Goal: Browse casually

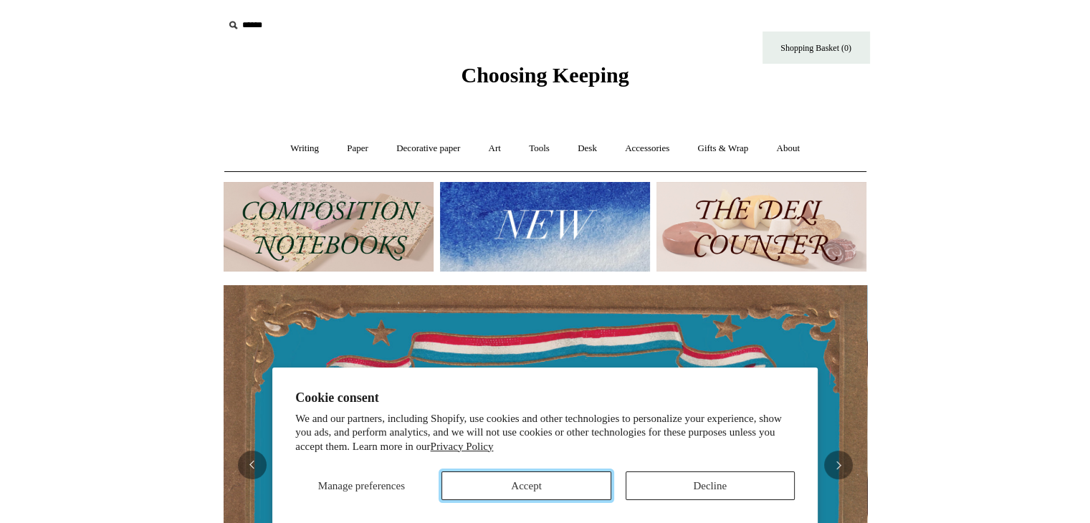
click at [531, 485] on button "Accept" at bounding box center [525, 486] width 169 height 29
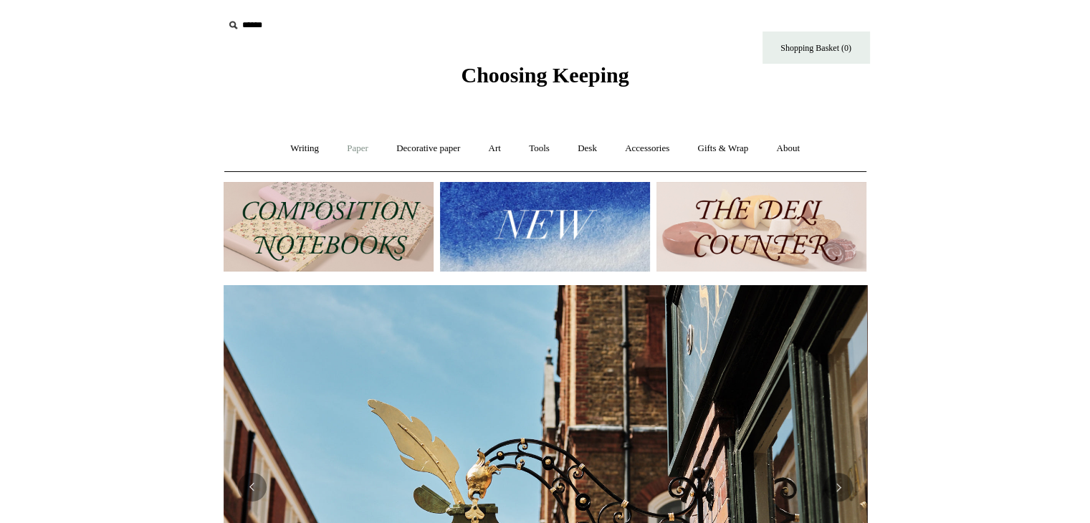
scroll to position [0, 644]
click at [356, 214] on img at bounding box center [329, 227] width 210 height 90
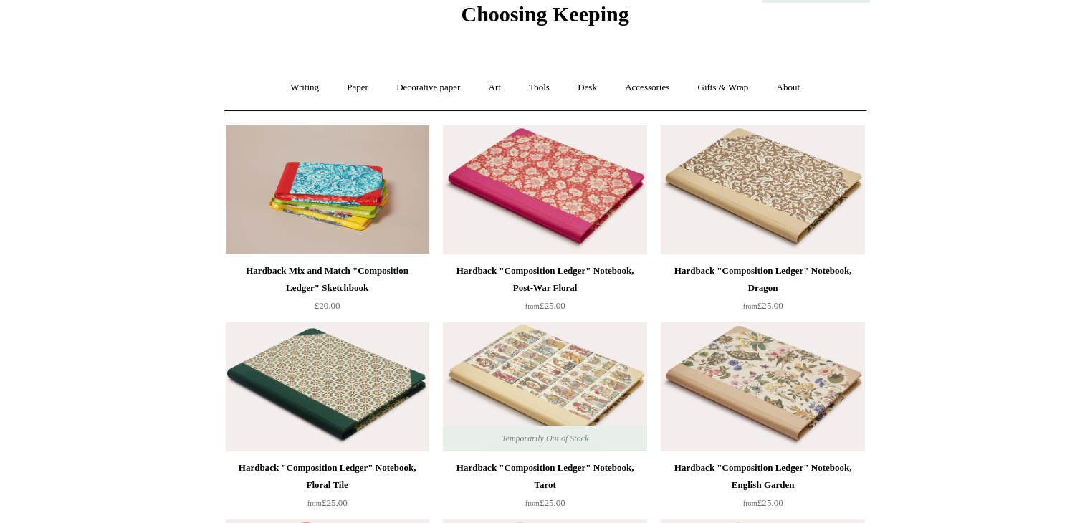
scroll to position [287, 0]
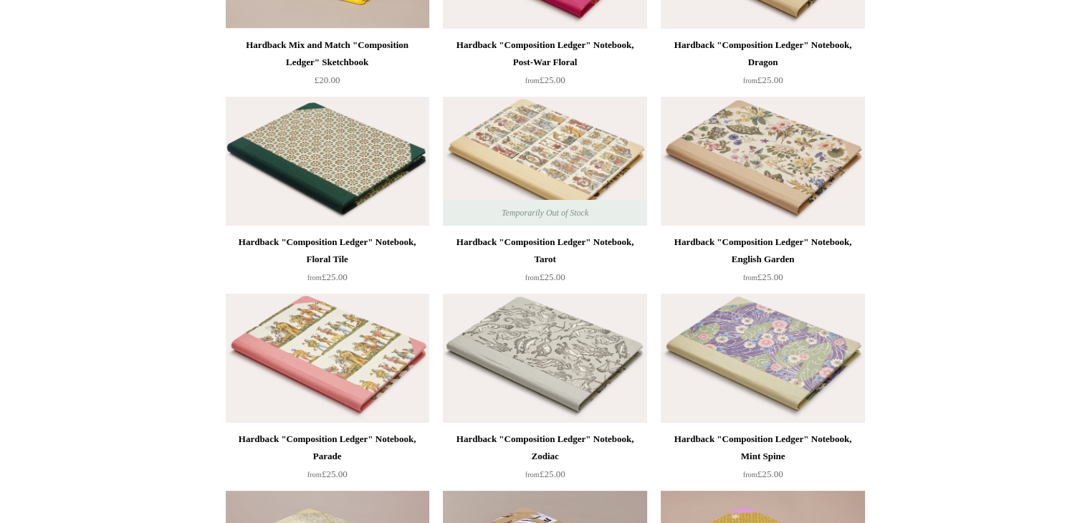
click at [536, 182] on img at bounding box center [545, 161] width 204 height 129
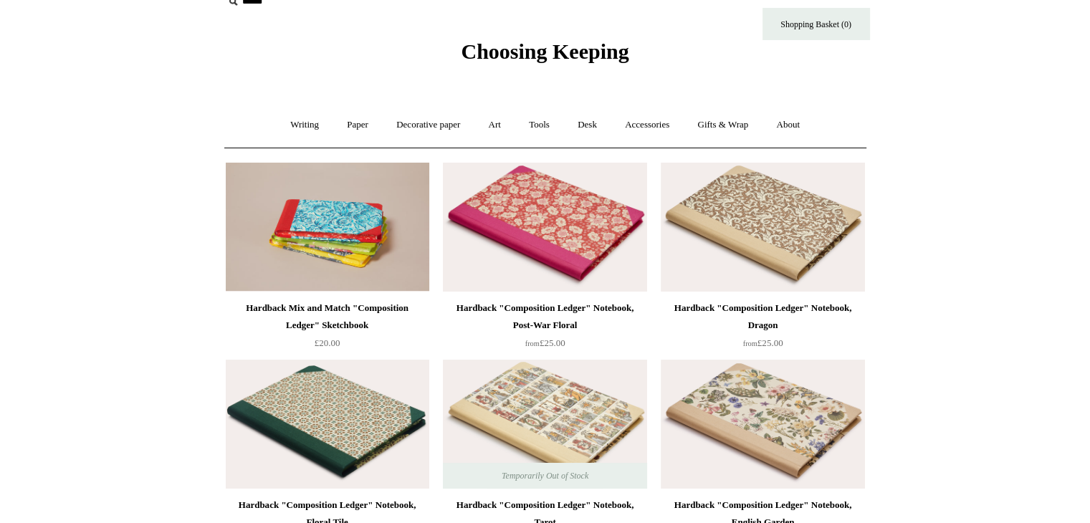
scroll to position [0, 0]
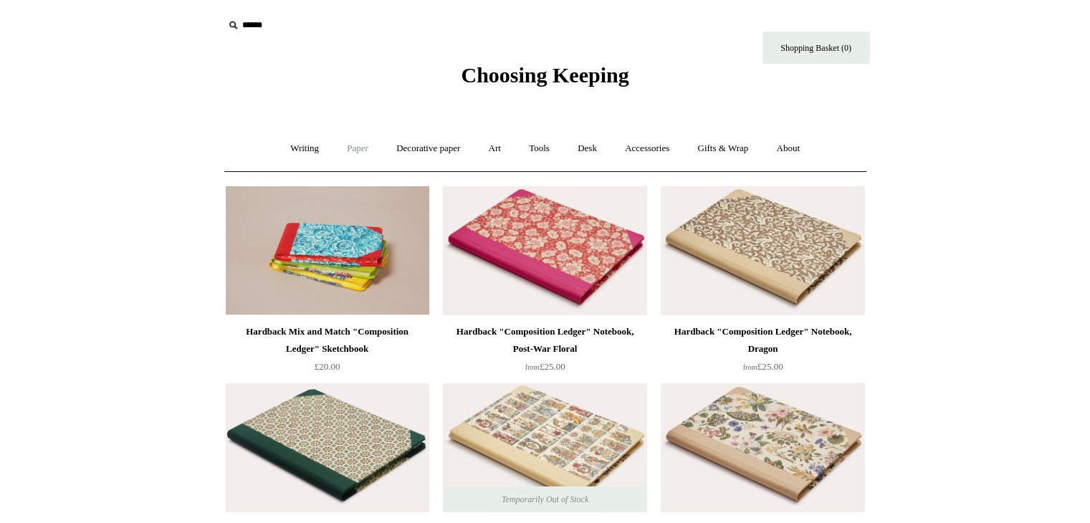
click at [350, 151] on link "Paper +" at bounding box center [357, 149] width 47 height 38
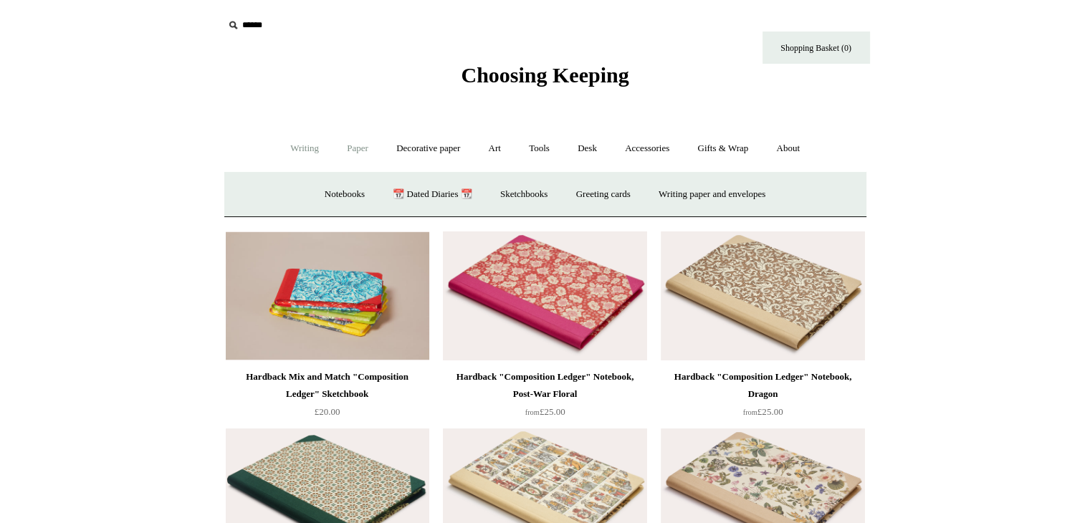
click at [297, 148] on link "Writing +" at bounding box center [304, 149] width 54 height 38
click at [351, 148] on link "Paper +" at bounding box center [357, 149] width 47 height 38
click at [519, 193] on link "Sketchbooks +" at bounding box center [523, 195] width 73 height 38
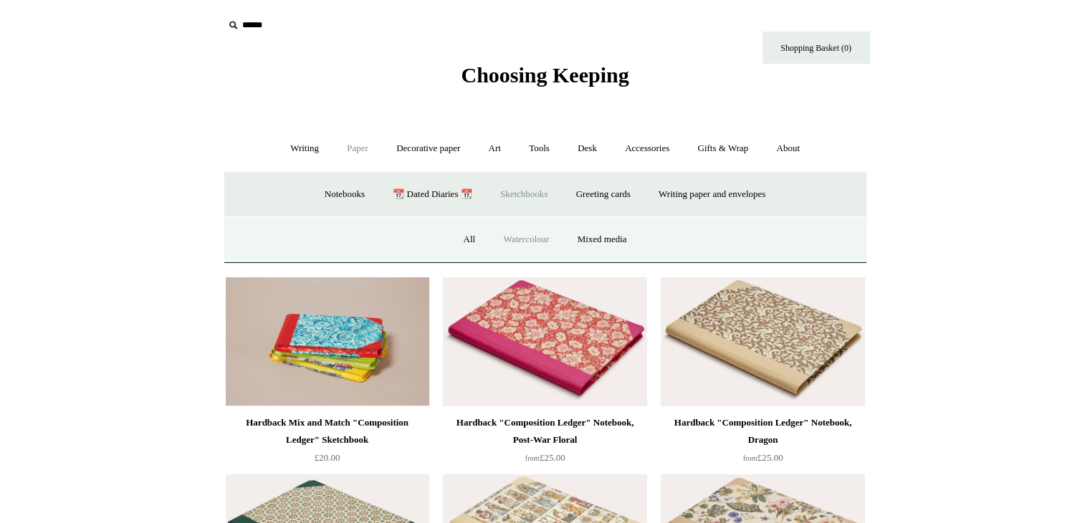
click at [525, 237] on link "Watercolour" at bounding box center [526, 240] width 72 height 38
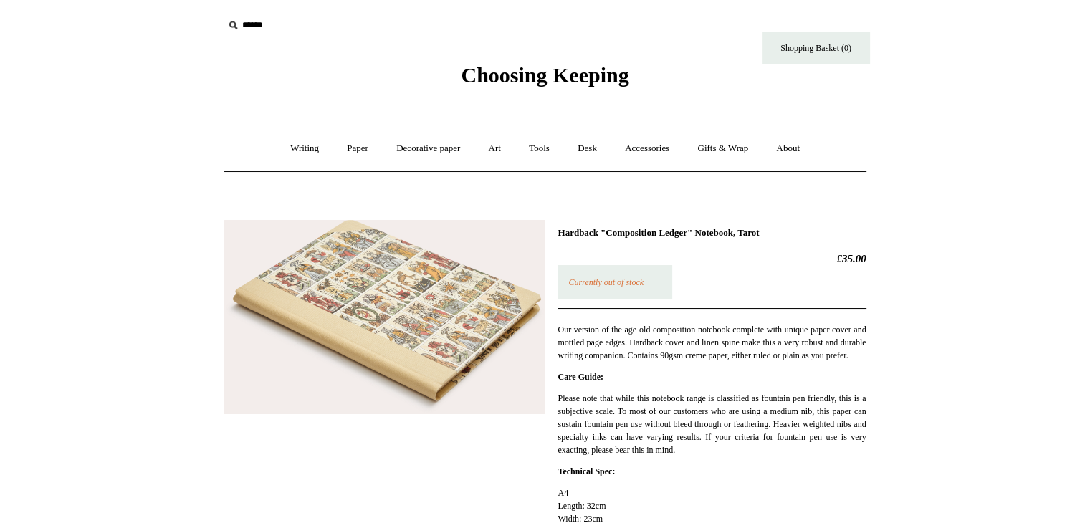
click at [355, 296] on img at bounding box center [384, 317] width 321 height 195
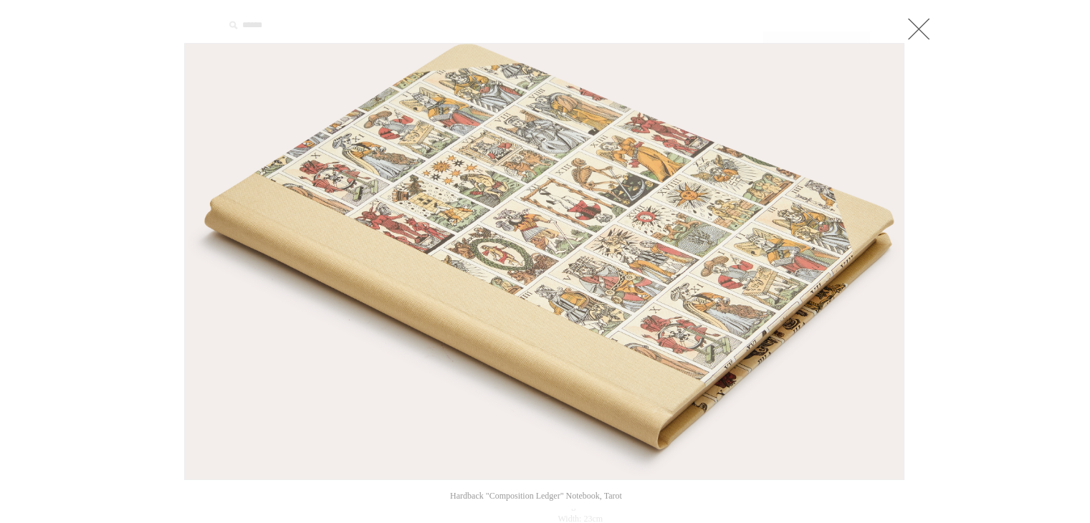
click at [920, 27] on link at bounding box center [918, 28] width 29 height 29
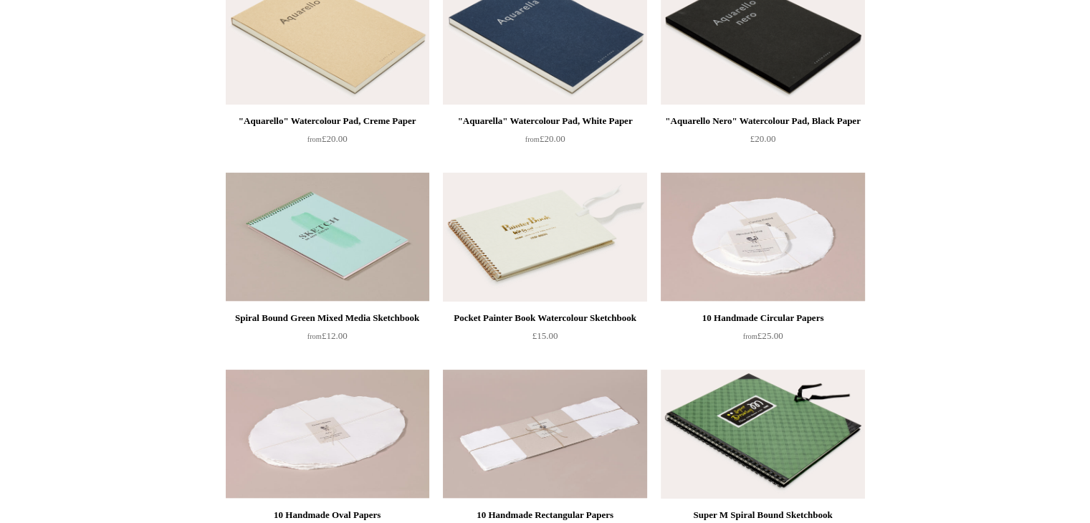
scroll to position [287, 0]
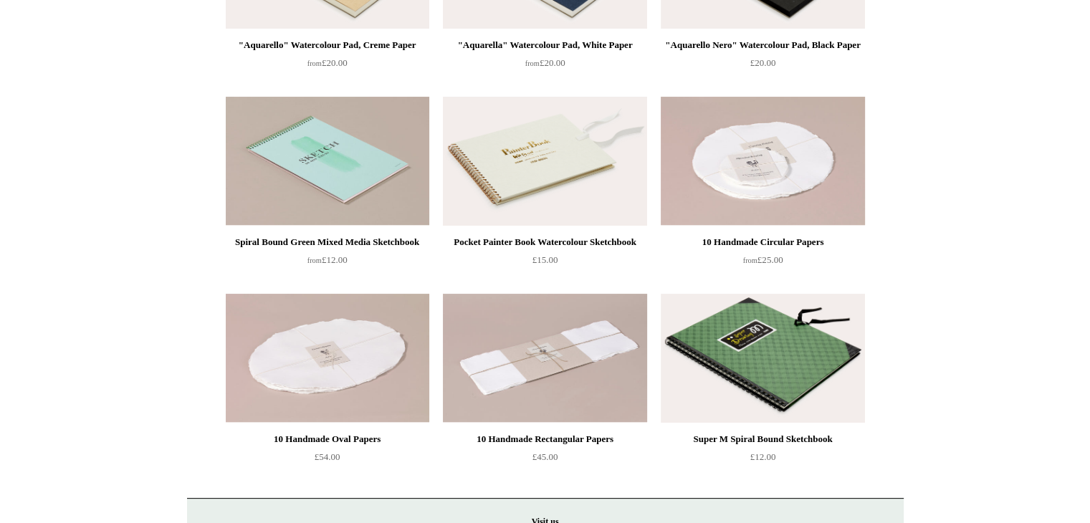
click at [528, 159] on img at bounding box center [545, 161] width 204 height 129
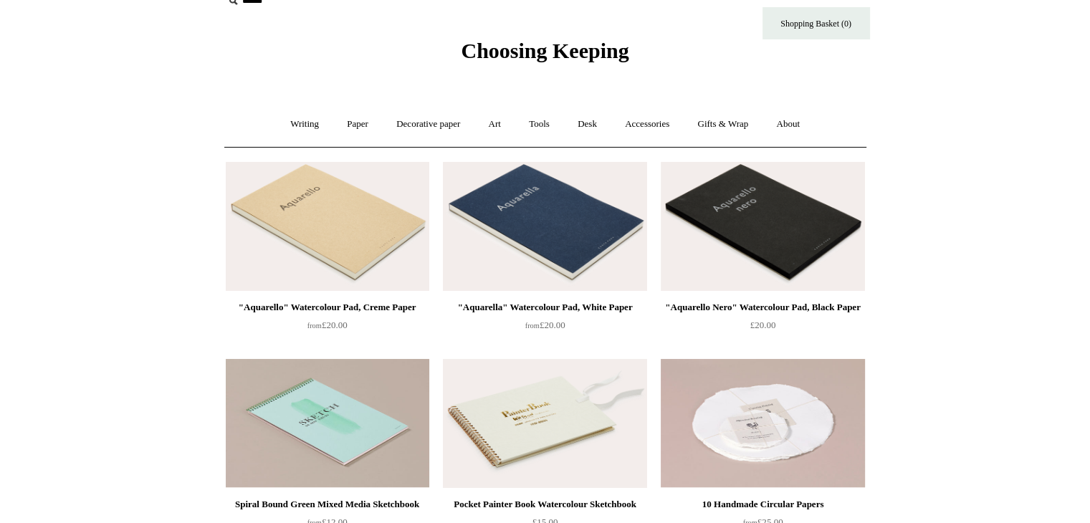
scroll to position [0, 0]
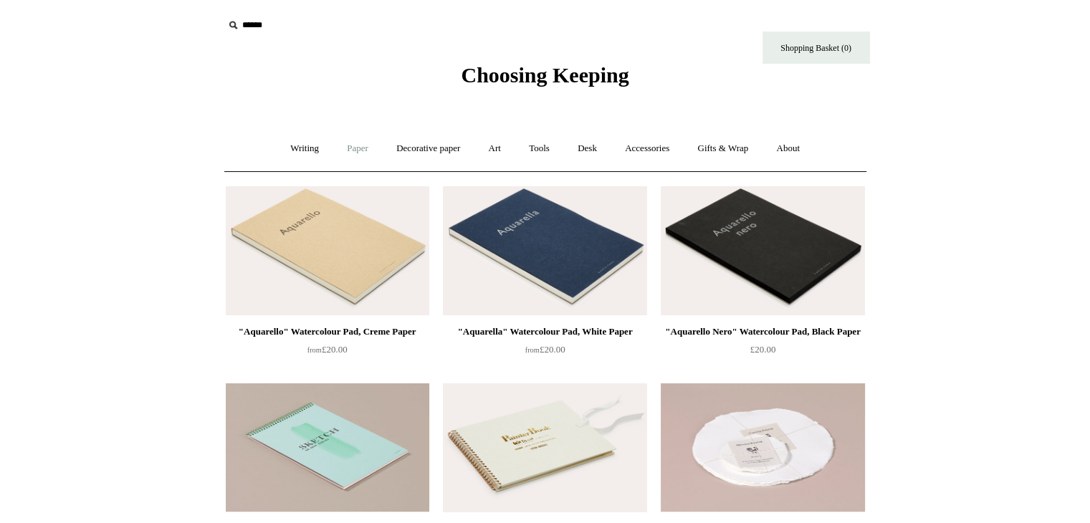
click at [360, 150] on link "Paper +" at bounding box center [357, 149] width 47 height 38
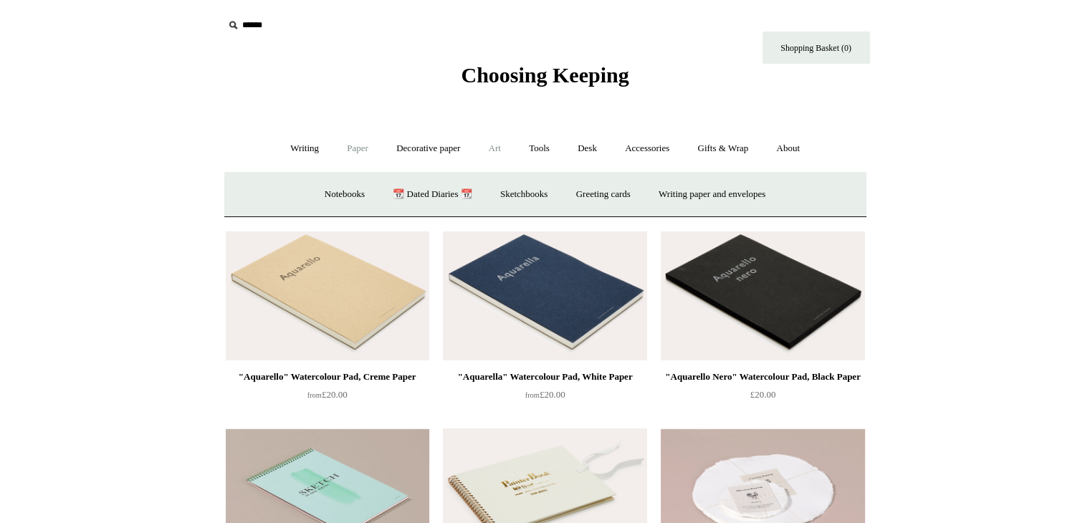
click at [492, 150] on link "Art +" at bounding box center [495, 149] width 38 height 38
click at [326, 194] on link "Watercolour & Paint" at bounding box center [283, 195] width 102 height 38
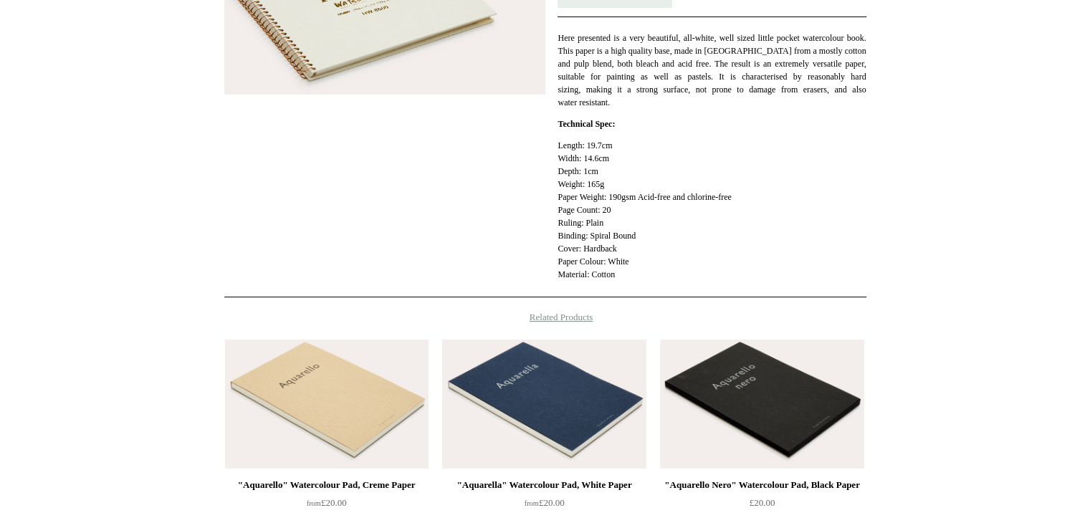
scroll to position [430, 0]
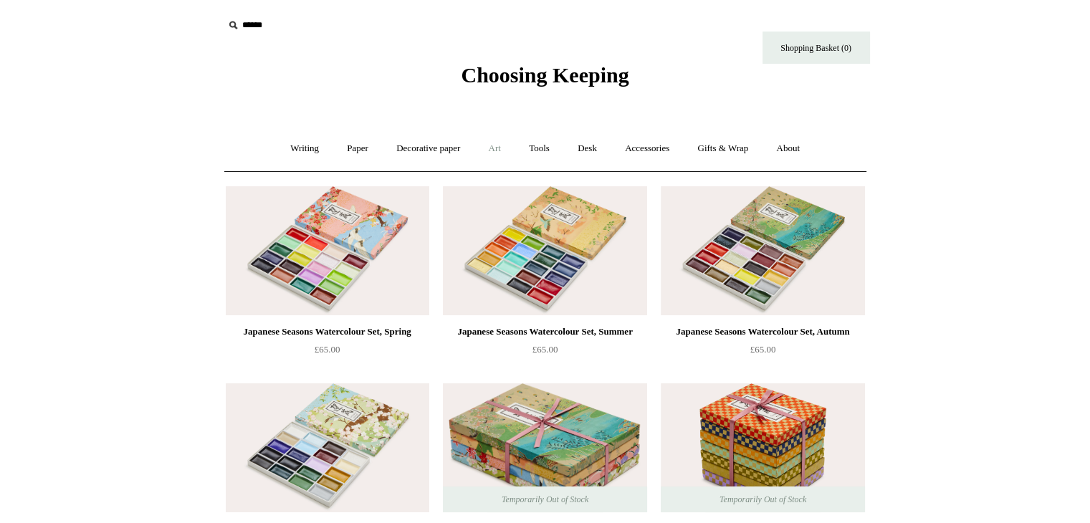
click at [497, 147] on link "Art +" at bounding box center [495, 149] width 38 height 38
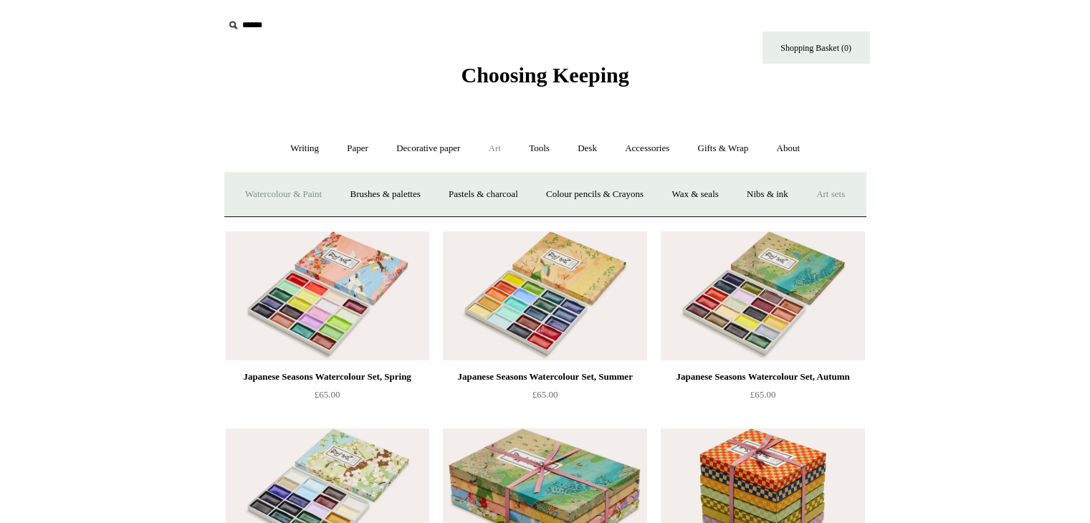
click at [803, 214] on link "Art sets" at bounding box center [830, 195] width 54 height 38
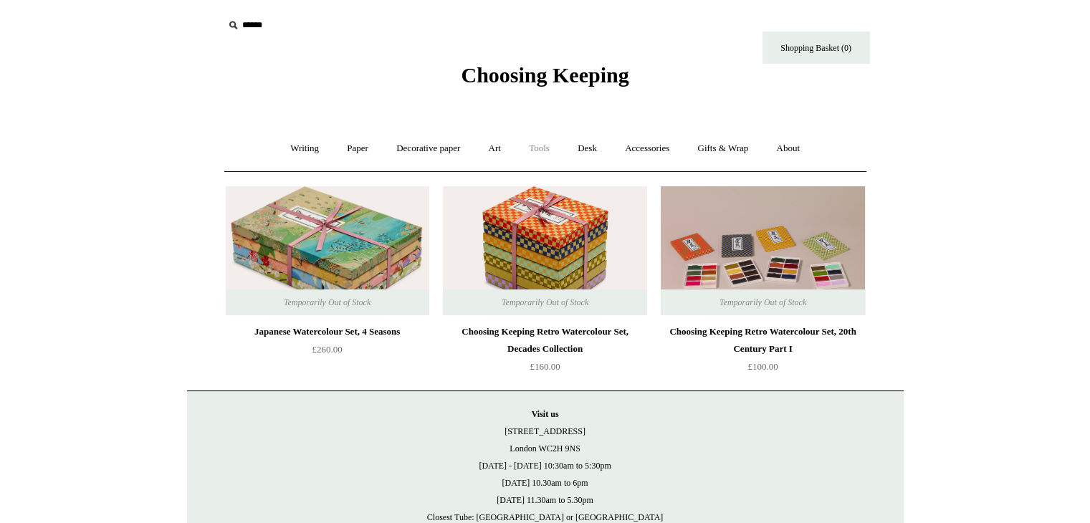
click at [545, 150] on link "Tools +" at bounding box center [539, 149] width 47 height 38
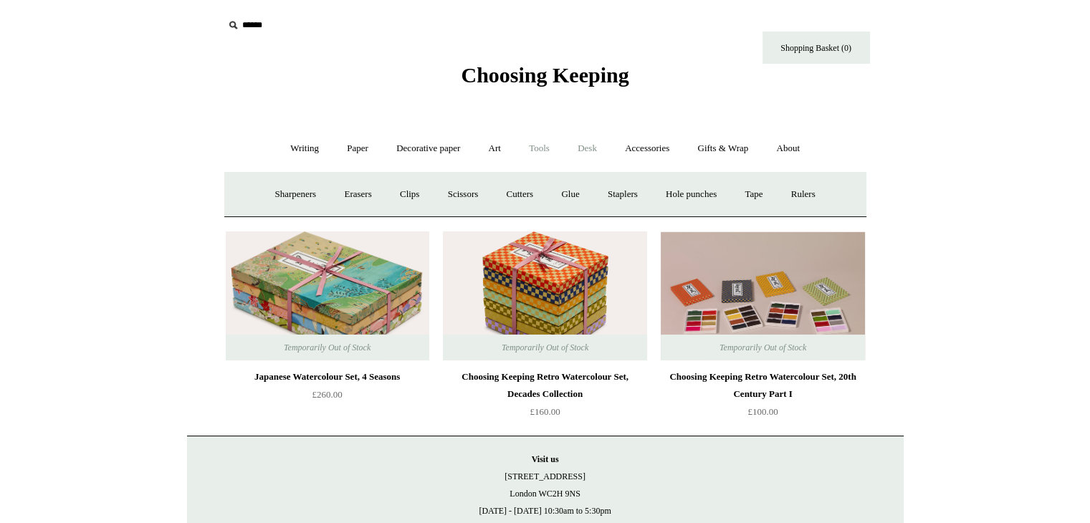
click at [589, 150] on link "Desk +" at bounding box center [587, 149] width 45 height 38
click at [456, 193] on link "Boxes & archiving" at bounding box center [454, 195] width 96 height 38
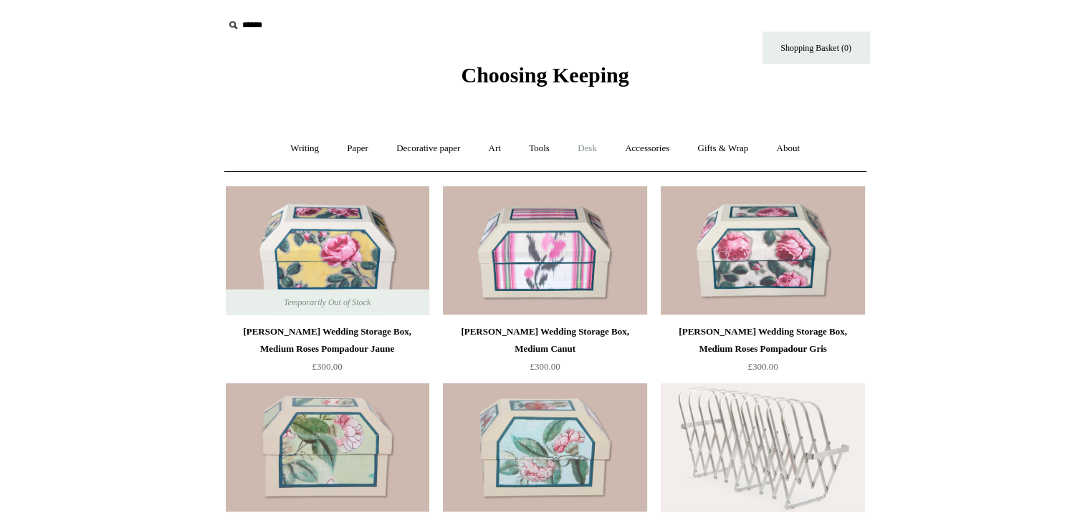
click at [601, 148] on link "Desk +" at bounding box center [587, 149] width 45 height 38
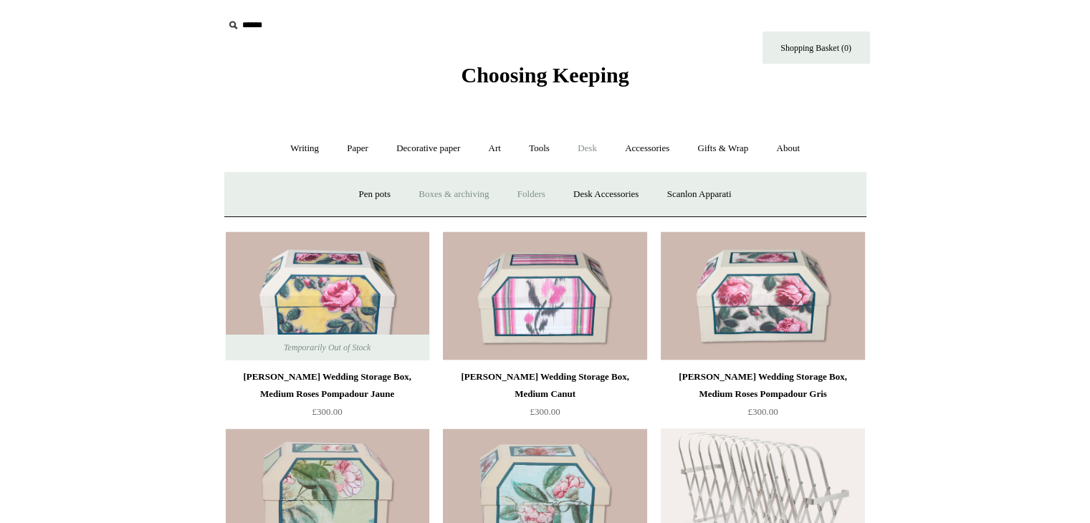
click at [528, 190] on link "Folders" at bounding box center [532, 195] width 54 height 38
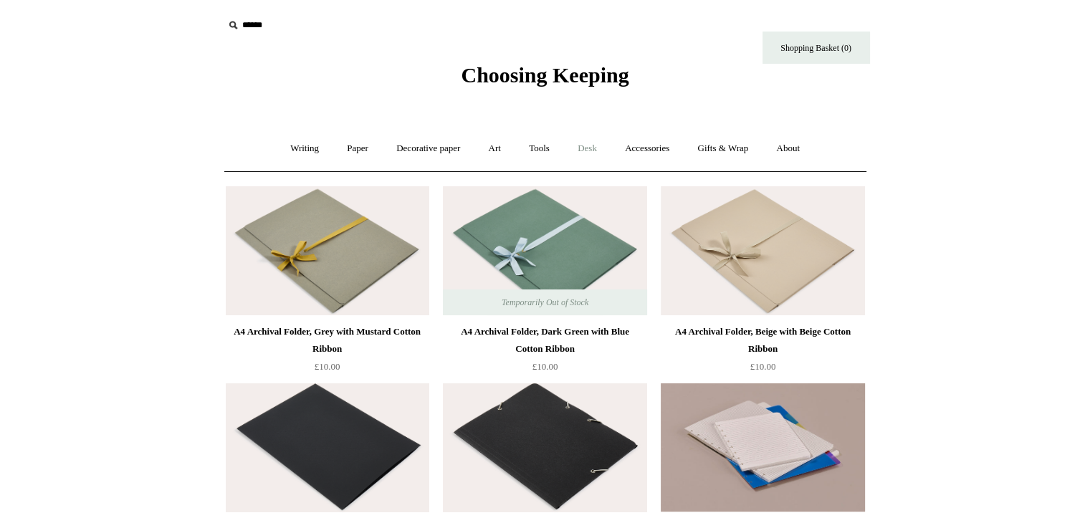
click at [593, 148] on link "Desk +" at bounding box center [587, 149] width 45 height 38
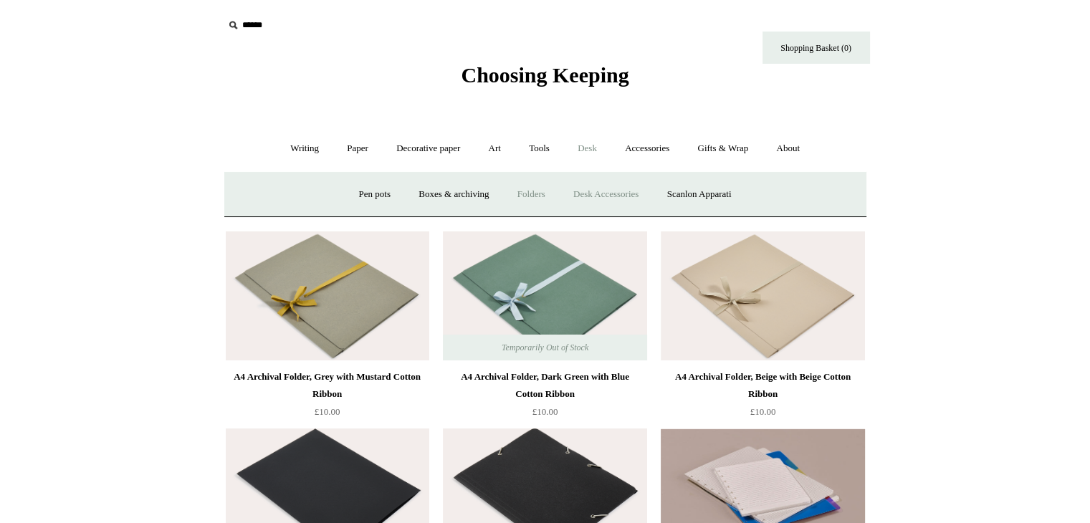
drag, startPoint x: 607, startPoint y: 193, endPoint x: 619, endPoint y: 199, distance: 13.8
click at [607, 194] on link "Desk Accessories" at bounding box center [605, 195] width 91 height 38
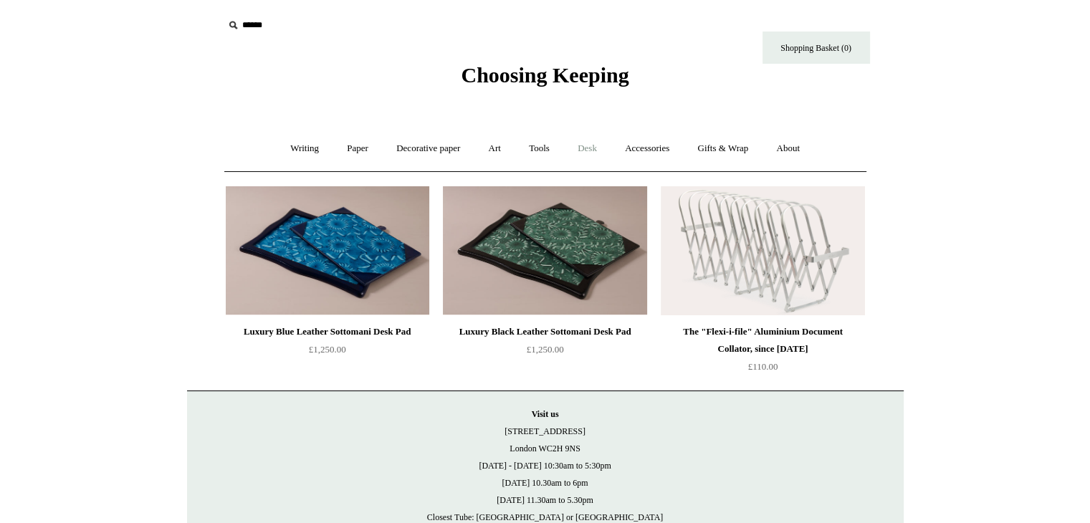
click at [591, 148] on link "Desk +" at bounding box center [587, 149] width 45 height 38
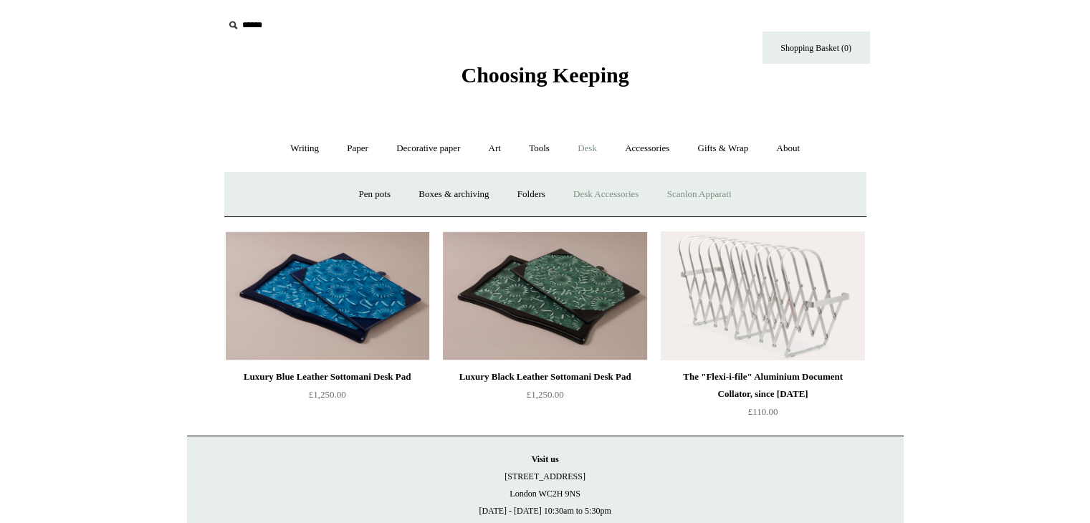
click at [702, 193] on link "Scanlon Apparati" at bounding box center [699, 195] width 90 height 38
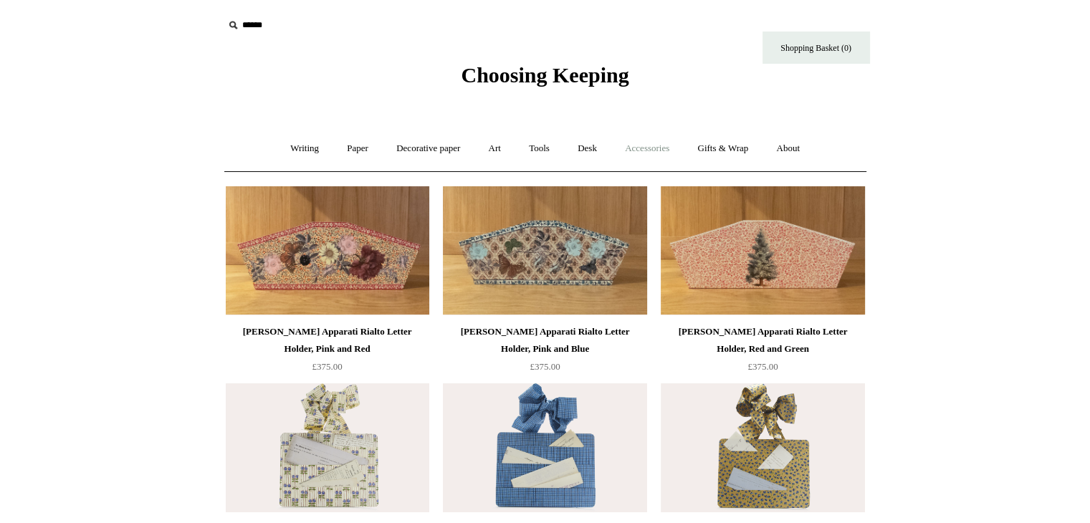
click at [643, 150] on link "Accessories +" at bounding box center [647, 149] width 70 height 38
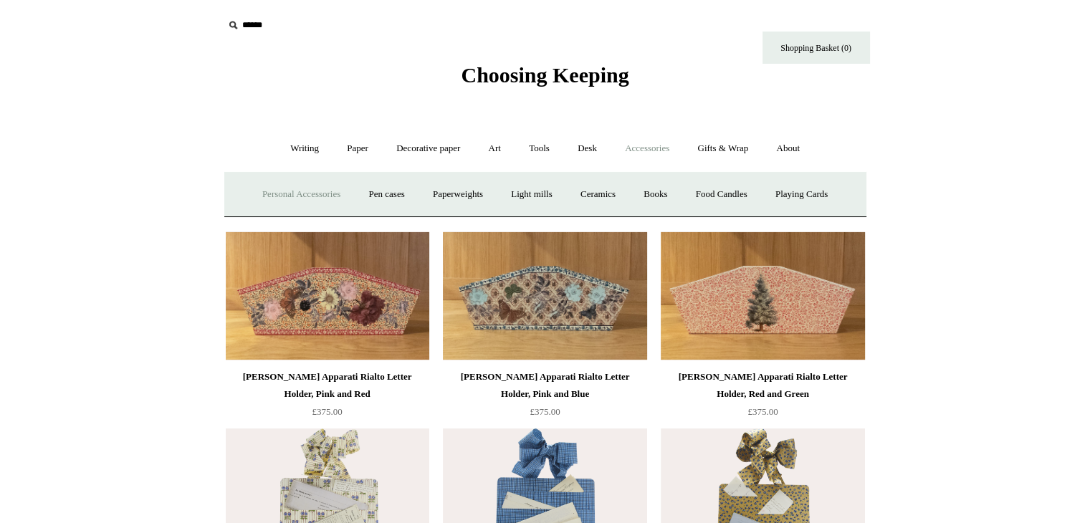
click at [302, 188] on link "Personal Accessories +" at bounding box center [301, 195] width 104 height 38
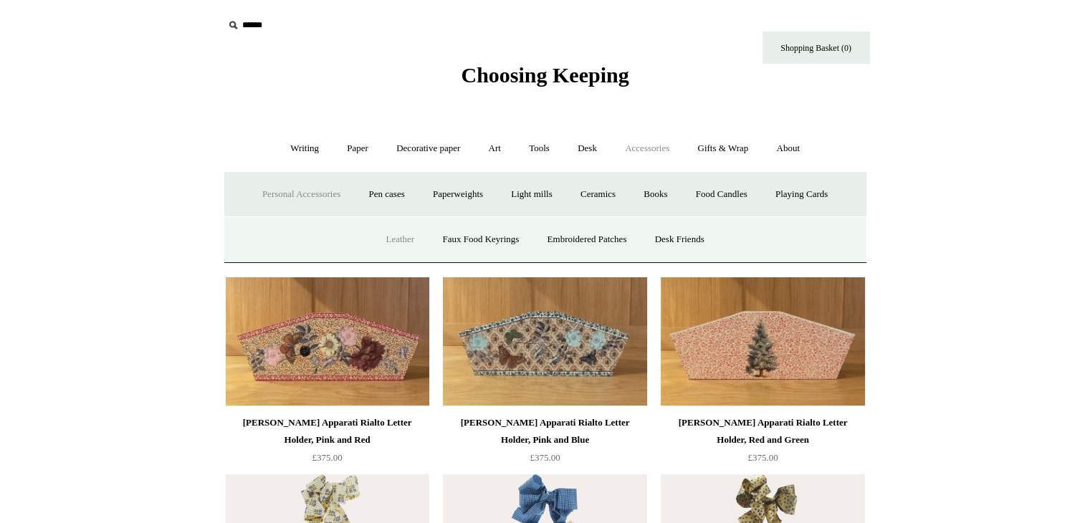
click at [390, 242] on link "Leather" at bounding box center [400, 240] width 54 height 38
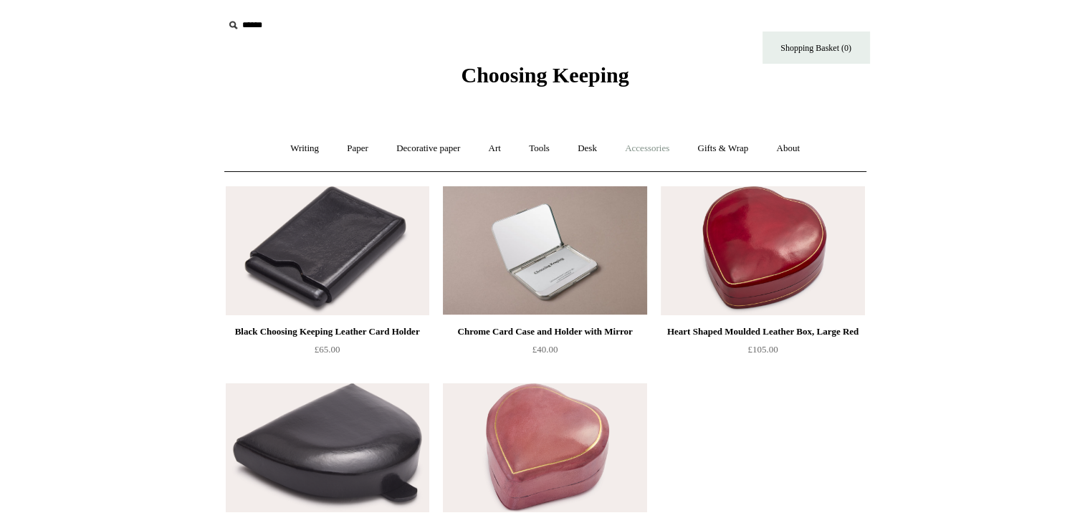
click at [654, 147] on link "Accessories +" at bounding box center [647, 149] width 70 height 38
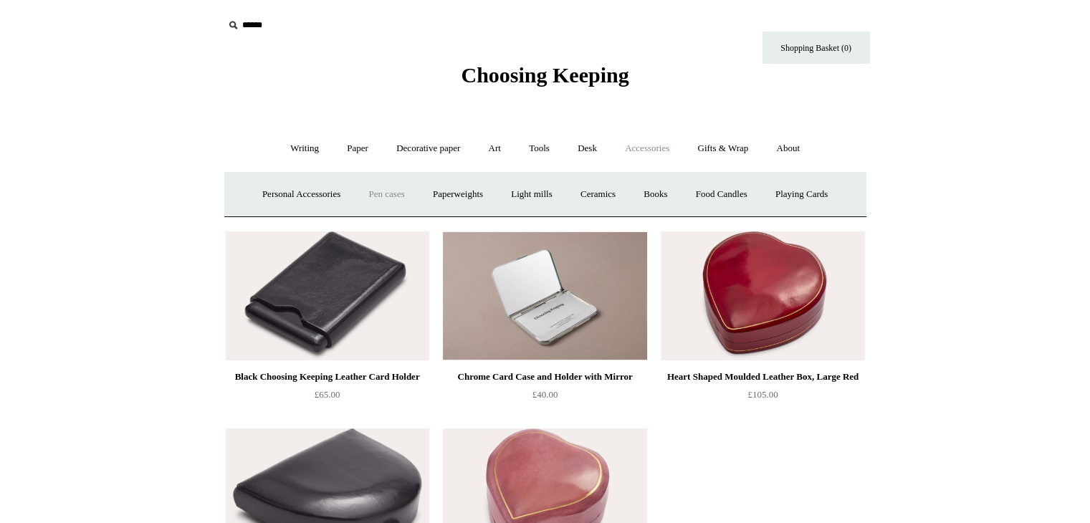
click at [388, 197] on link "Pen cases" at bounding box center [386, 195] width 62 height 38
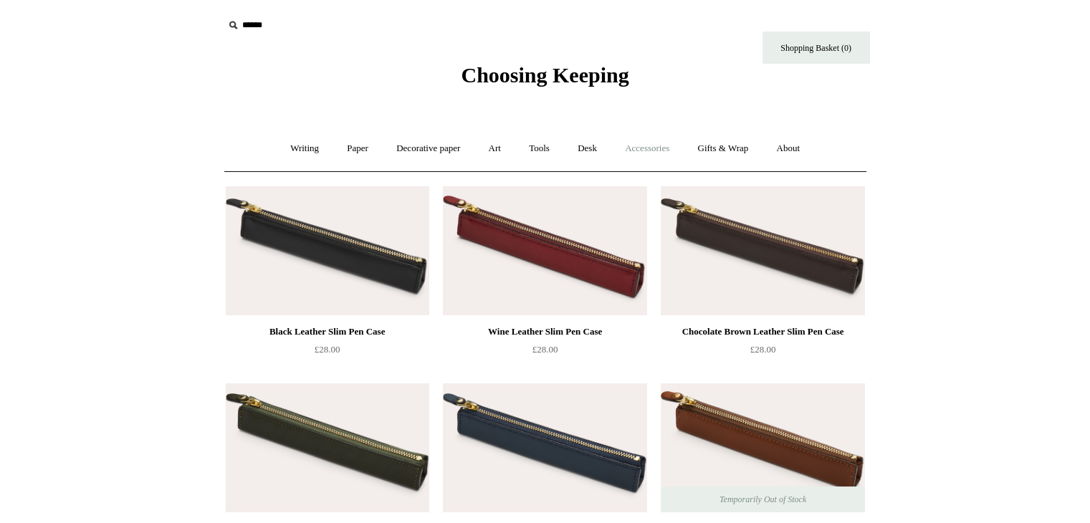
click at [639, 149] on link "Accessories +" at bounding box center [647, 149] width 70 height 38
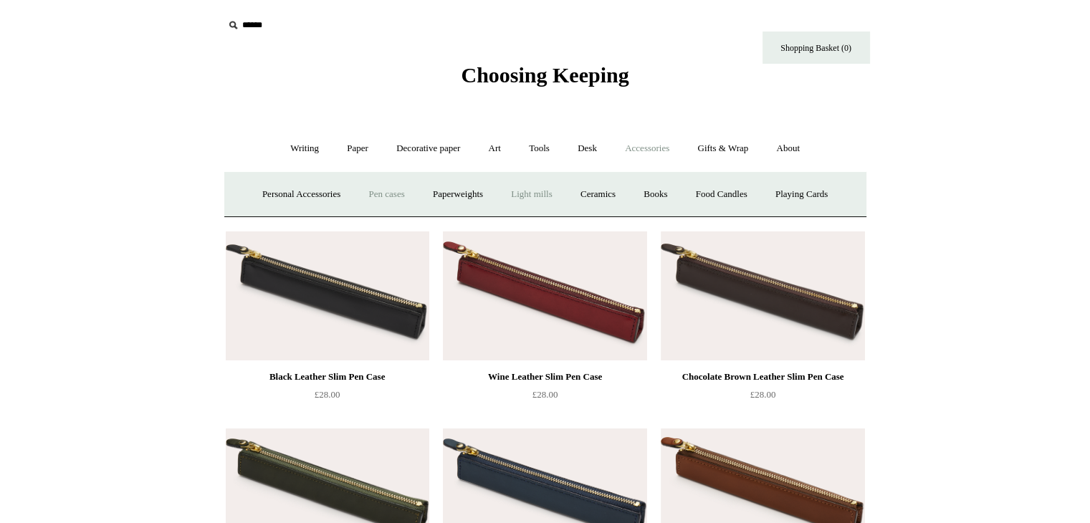
click at [522, 194] on link "Light mills" at bounding box center [531, 195] width 67 height 38
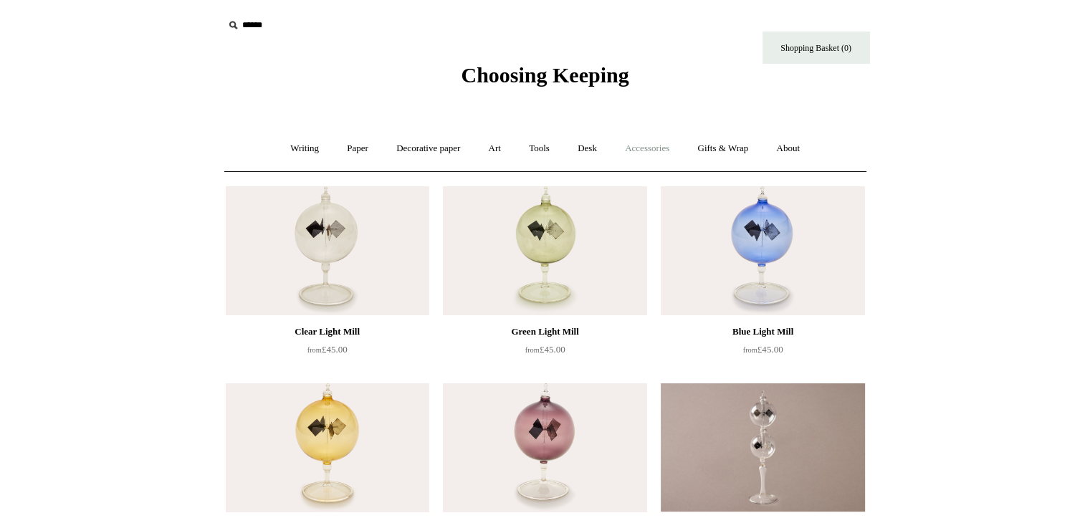
click at [655, 150] on link "Accessories +" at bounding box center [647, 149] width 70 height 38
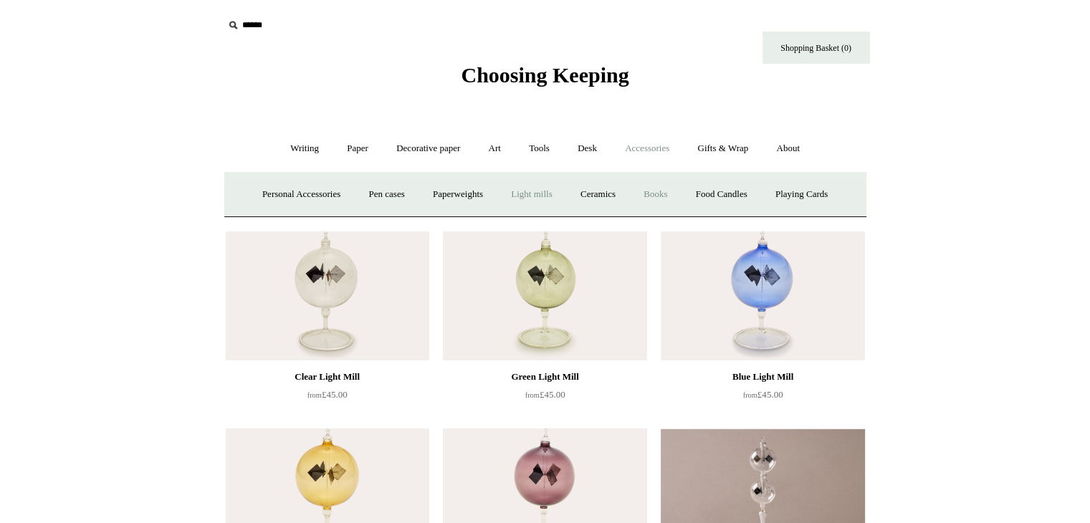
click at [669, 188] on link "Books" at bounding box center [655, 195] width 49 height 38
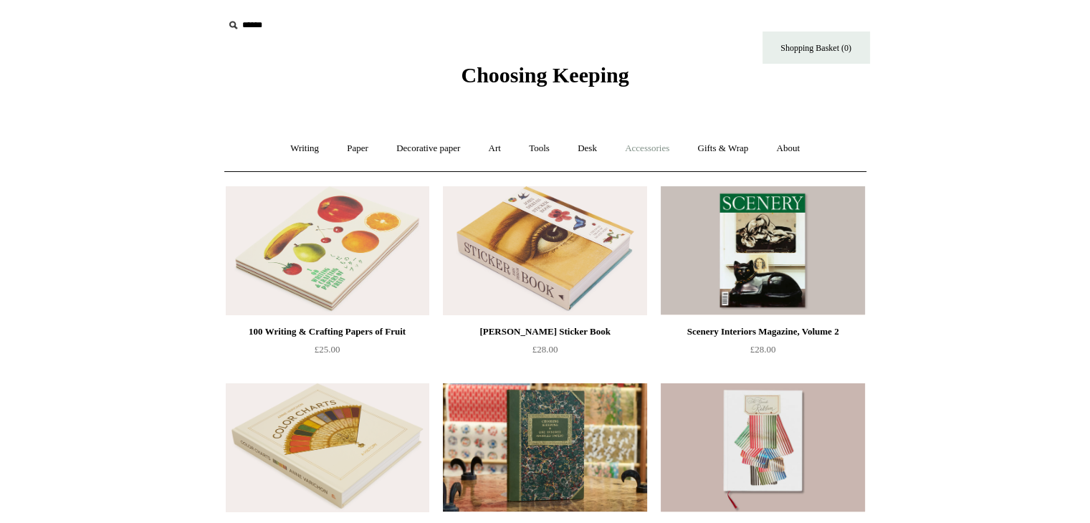
click at [662, 148] on link "Accessories +" at bounding box center [647, 149] width 70 height 38
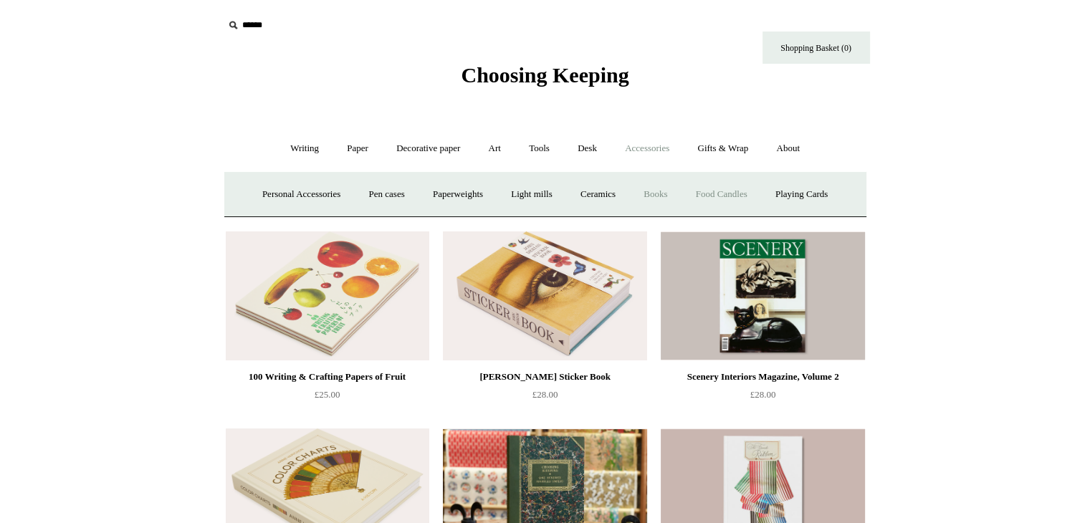
click at [742, 194] on link "Food Candles" at bounding box center [721, 195] width 77 height 38
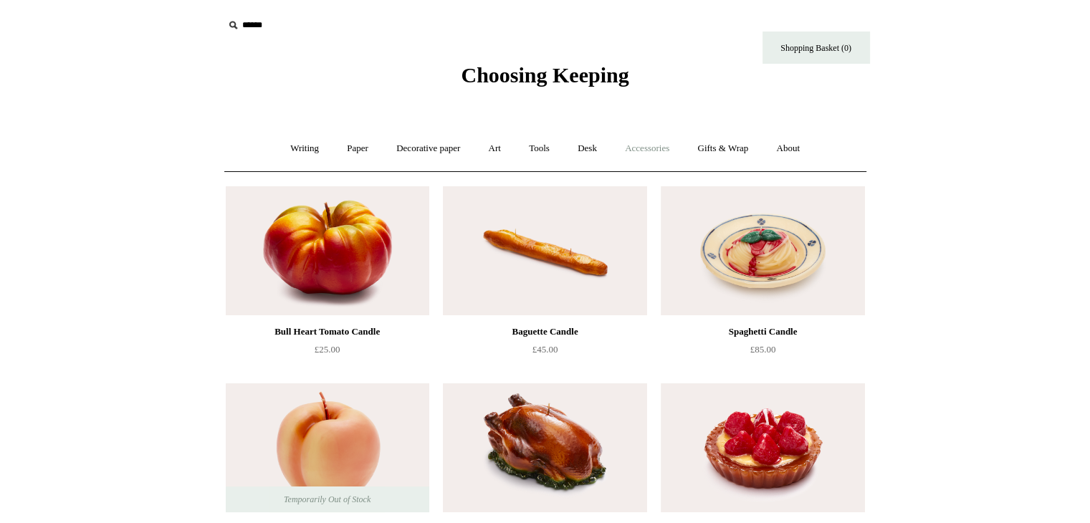
click at [647, 150] on link "Accessories +" at bounding box center [647, 149] width 70 height 38
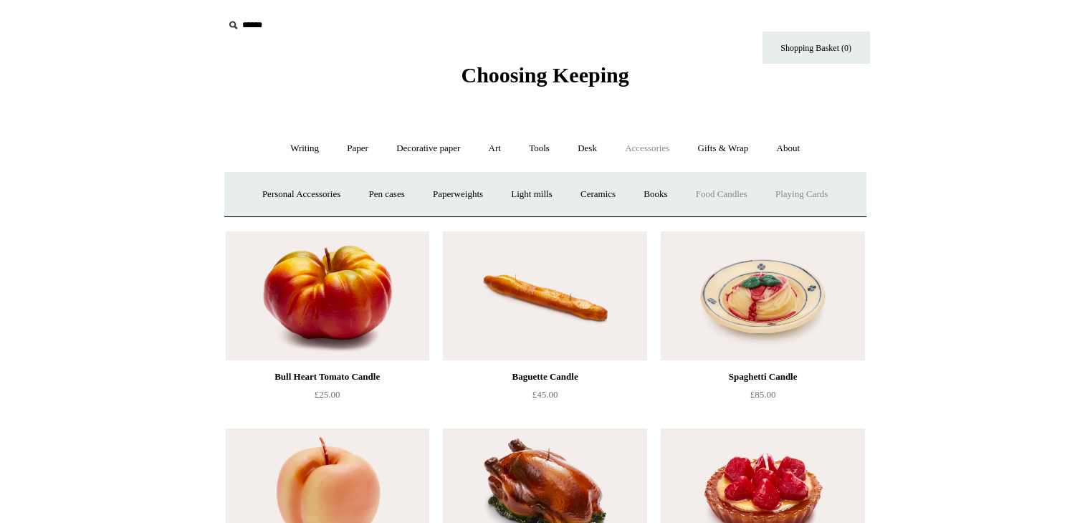
click at [831, 198] on link "Playing Cards" at bounding box center [802, 195] width 78 height 38
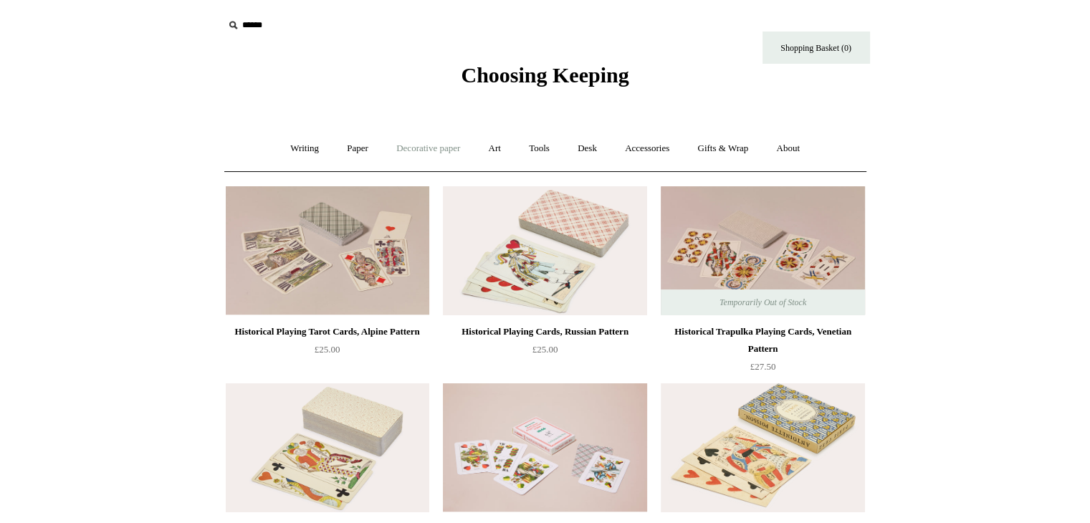
click at [421, 145] on link "Decorative paper +" at bounding box center [428, 149] width 90 height 38
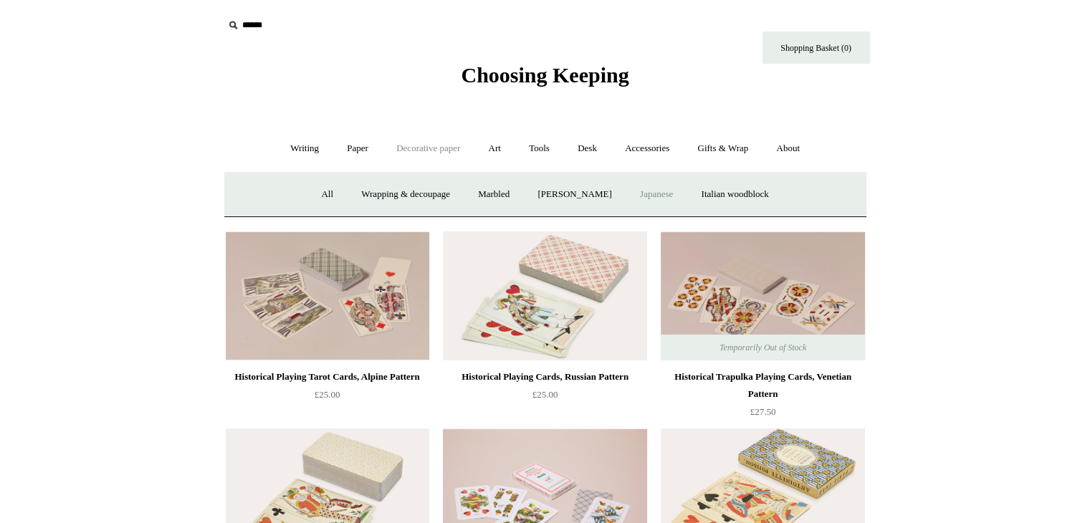
click at [669, 196] on link "Japanese" at bounding box center [656, 195] width 59 height 38
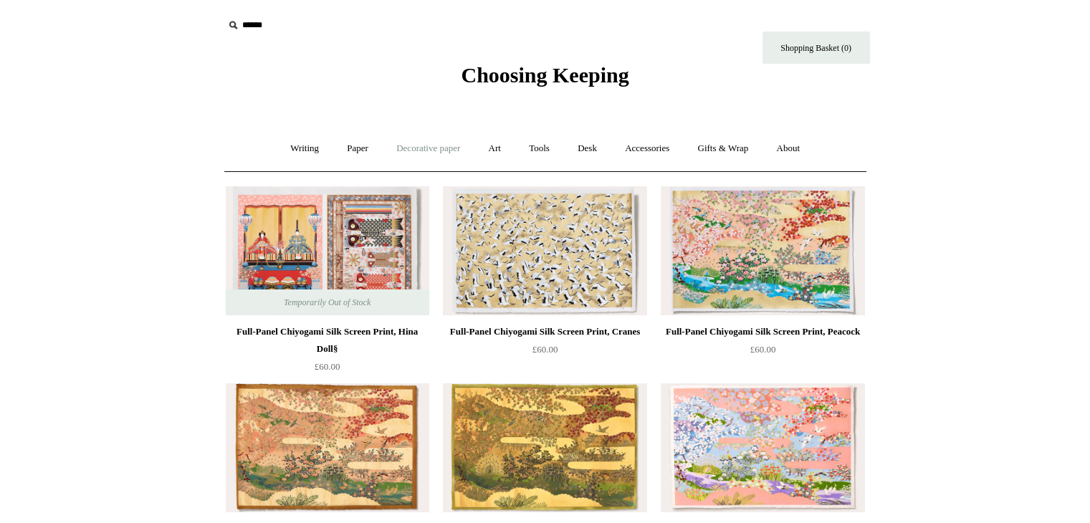
click at [421, 147] on link "Decorative paper +" at bounding box center [428, 149] width 90 height 38
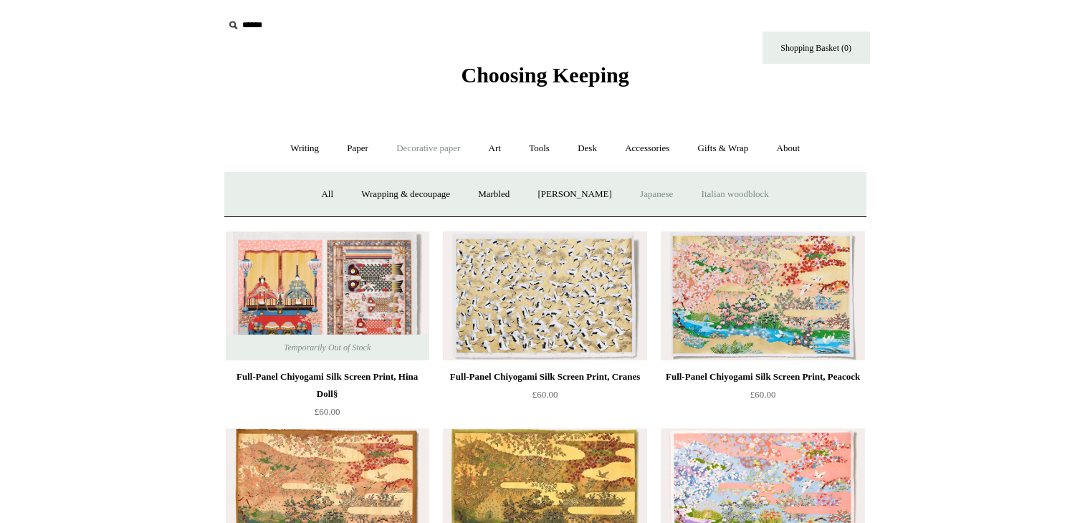
click at [727, 196] on link "Italian woodblock" at bounding box center [734, 195] width 93 height 38
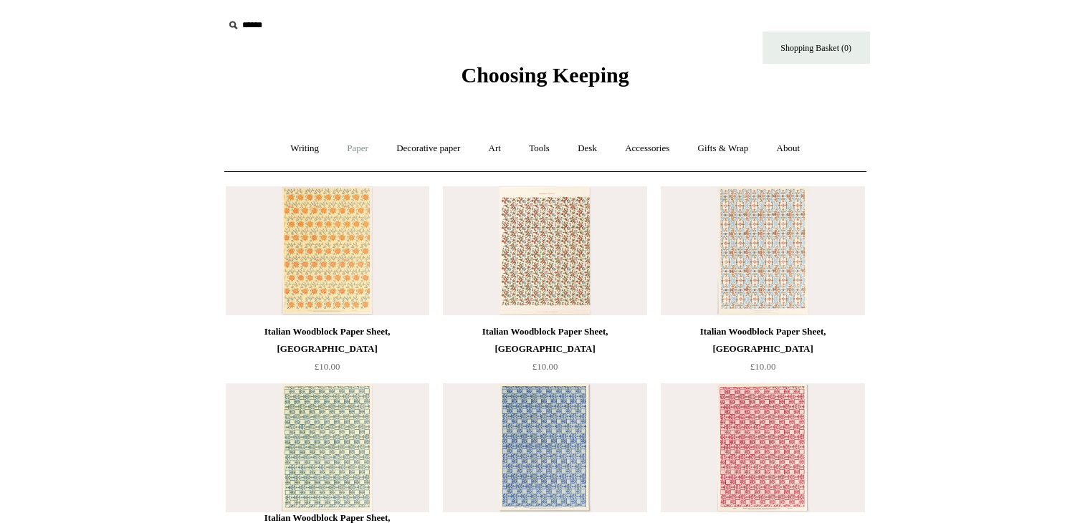
click at [350, 149] on link "Paper +" at bounding box center [357, 149] width 47 height 38
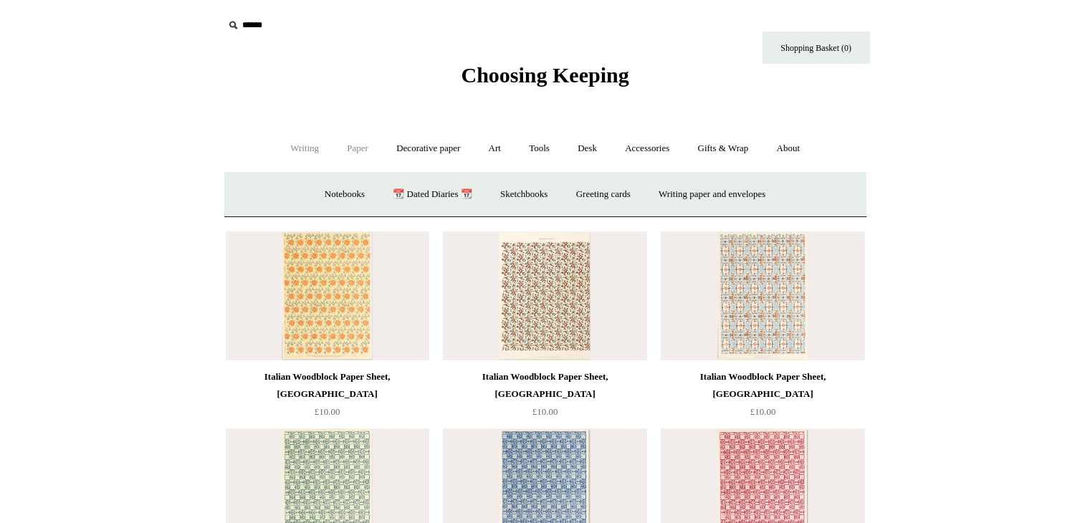
click at [294, 144] on link "Writing +" at bounding box center [304, 149] width 54 height 38
click at [563, 190] on link "Mechanical pencils +" at bounding box center [543, 195] width 98 height 38
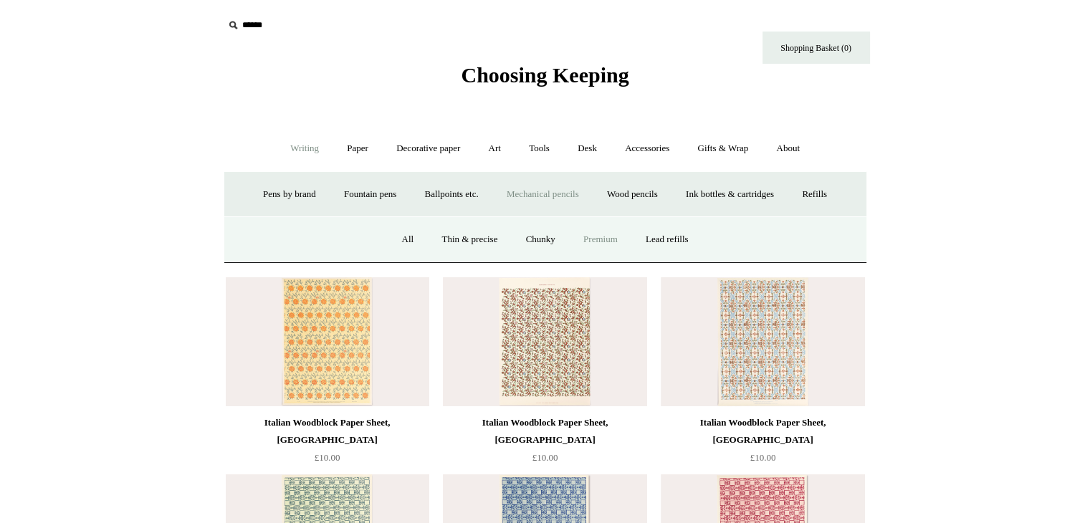
click at [600, 239] on link "Premium" at bounding box center [600, 240] width 60 height 38
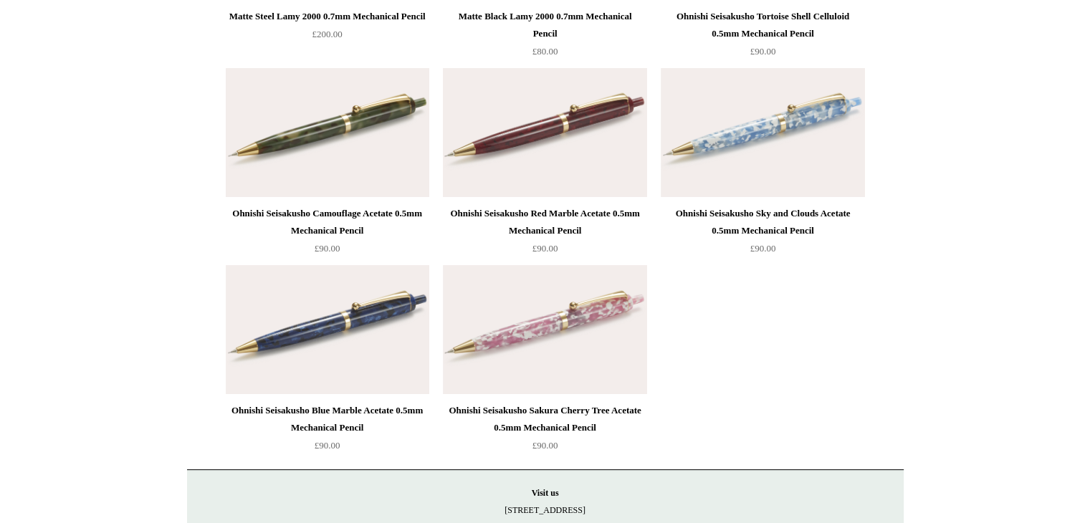
scroll to position [484, 0]
